Goal: Task Accomplishment & Management: Use online tool/utility

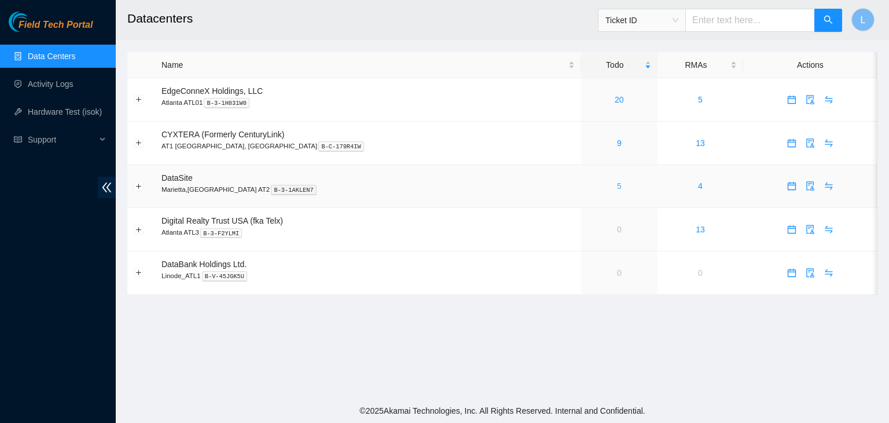
click at [617, 186] on link "5" at bounding box center [619, 185] width 5 height 9
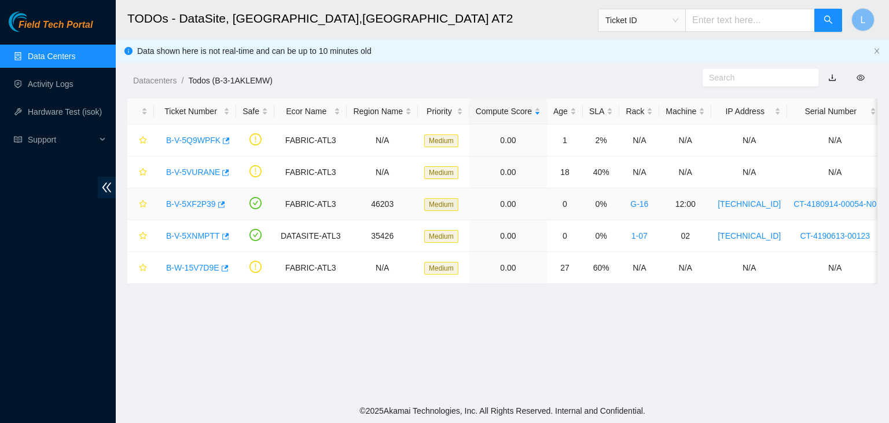
click at [198, 204] on link "B-V-5XF2P39" at bounding box center [191, 203] width 50 height 9
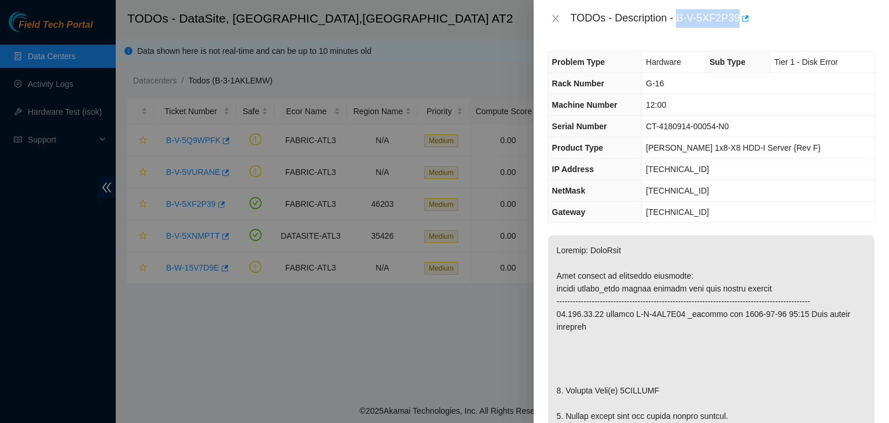
drag, startPoint x: 679, startPoint y: 21, endPoint x: 741, endPoint y: 29, distance: 63.0
click at [741, 29] on div "TODOs - Description - B-V-5XF2P39" at bounding box center [712, 18] width 356 height 37
copy div "B-V-5XF2P39"
click at [560, 20] on icon "close" at bounding box center [555, 18] width 9 height 9
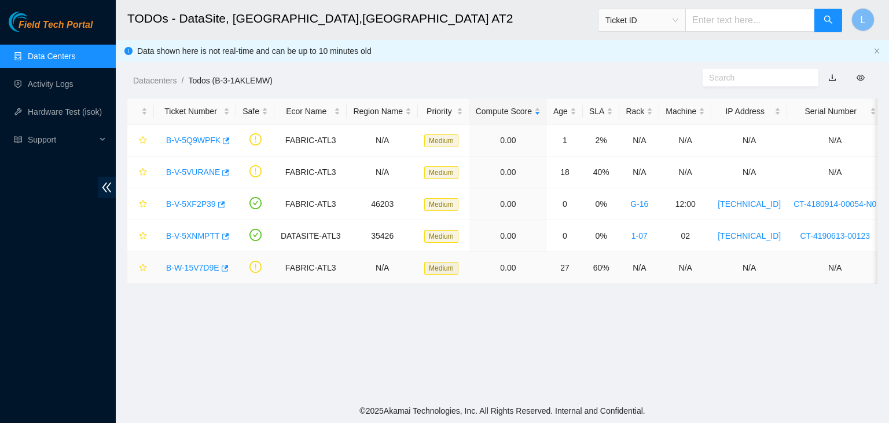
click at [191, 263] on link "B-W-15V7D9E" at bounding box center [192, 267] width 53 height 9
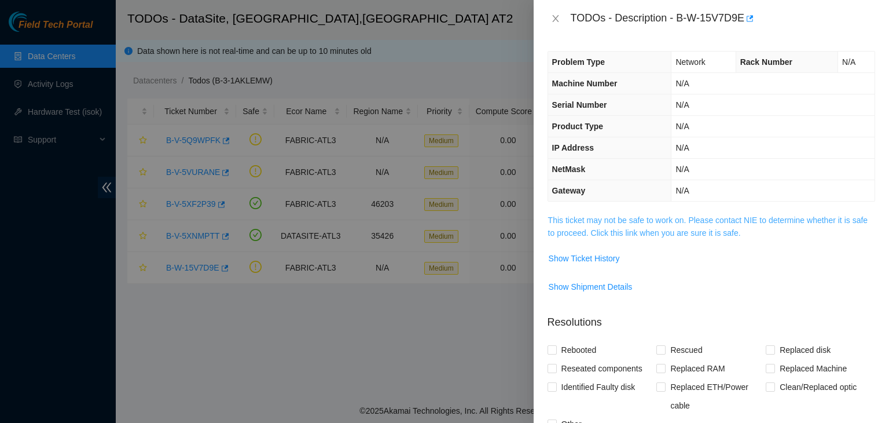
click at [587, 233] on link "This ticket may not be safe to work on. Please contact NIE to determine whether…" at bounding box center [708, 226] width 320 height 22
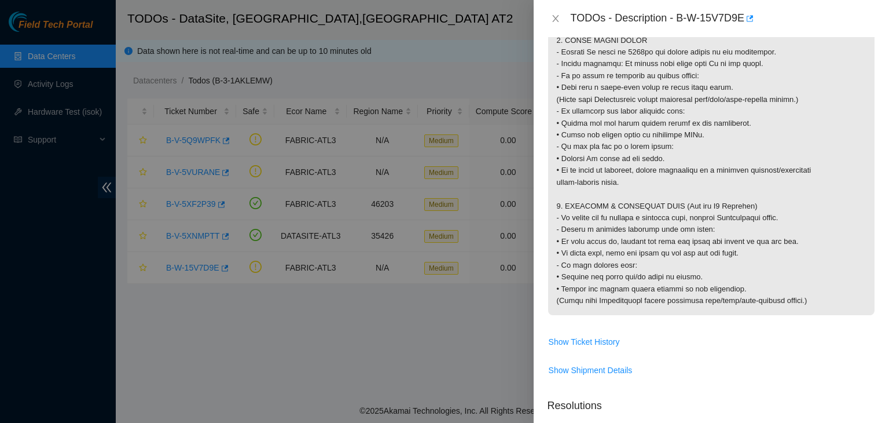
scroll to position [1100, 0]
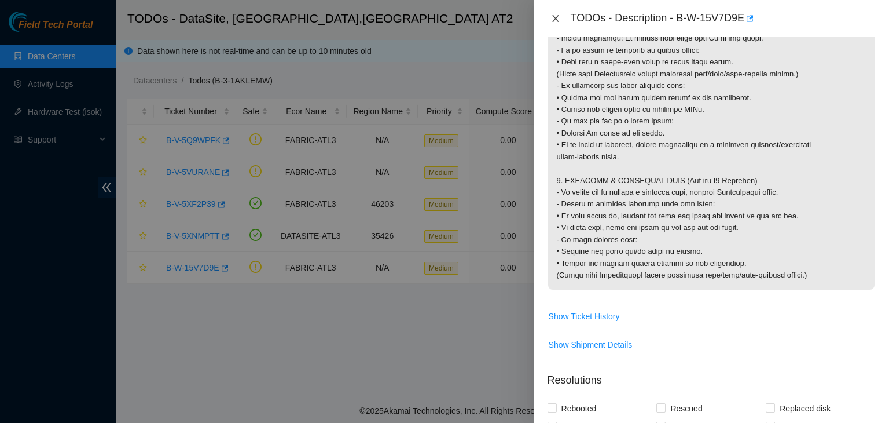
click at [554, 19] on icon "close" at bounding box center [555, 18] width 9 height 9
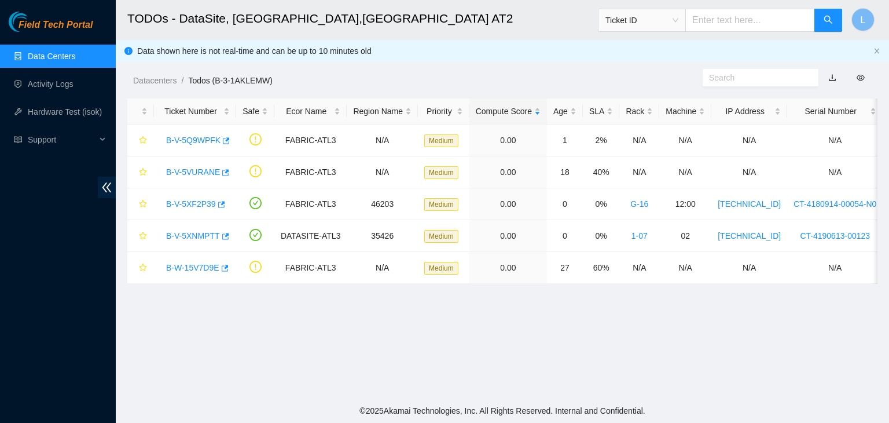
scroll to position [243, 0]
click at [200, 173] on link "B-V-5VURANE" at bounding box center [193, 171] width 54 height 9
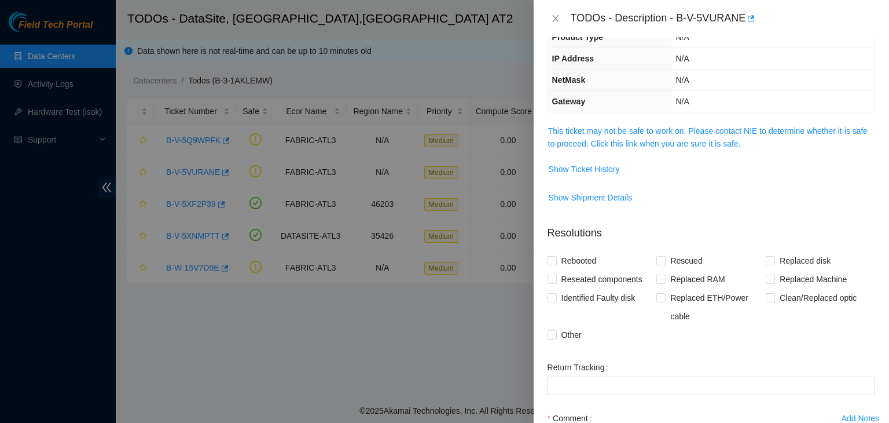
scroll to position [88, 0]
click at [610, 145] on link "This ticket may not be safe to work on. Please contact NIE to determine whether…" at bounding box center [708, 138] width 320 height 22
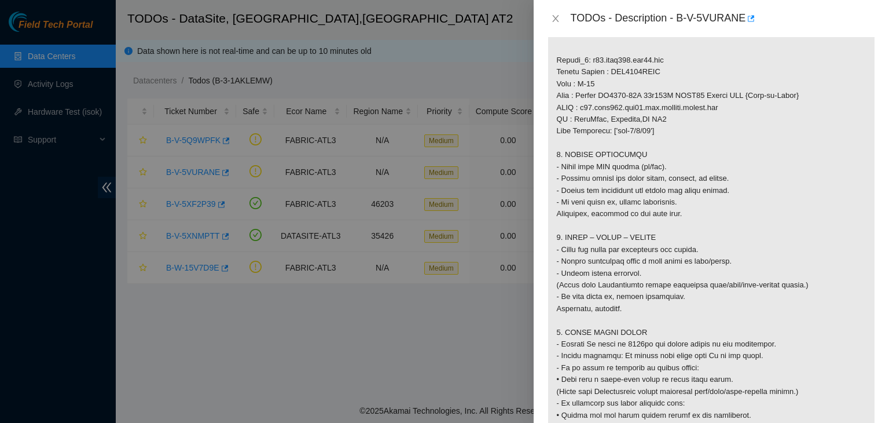
scroll to position [725, 0]
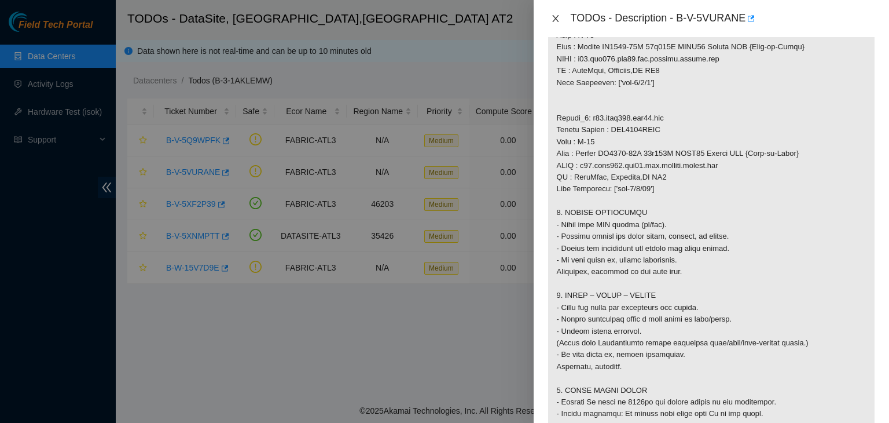
click at [555, 19] on icon "close" at bounding box center [555, 18] width 6 height 7
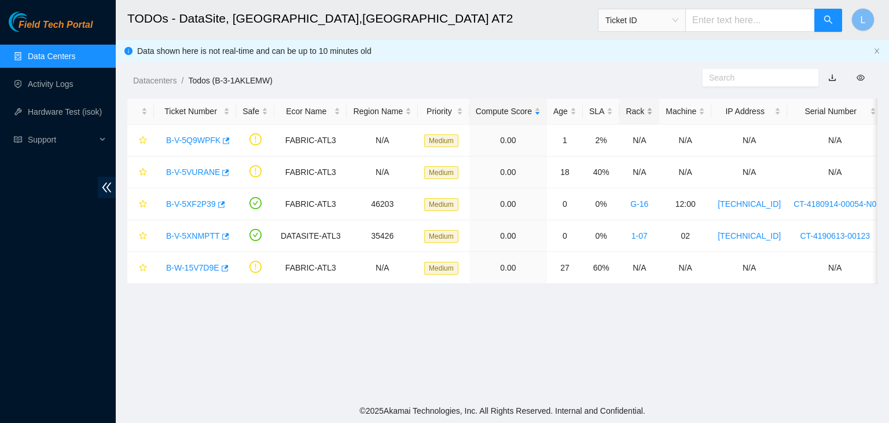
scroll to position [243, 0]
click at [626, 111] on div "Rack" at bounding box center [639, 111] width 27 height 13
